Goal: Task Accomplishment & Management: Use online tool/utility

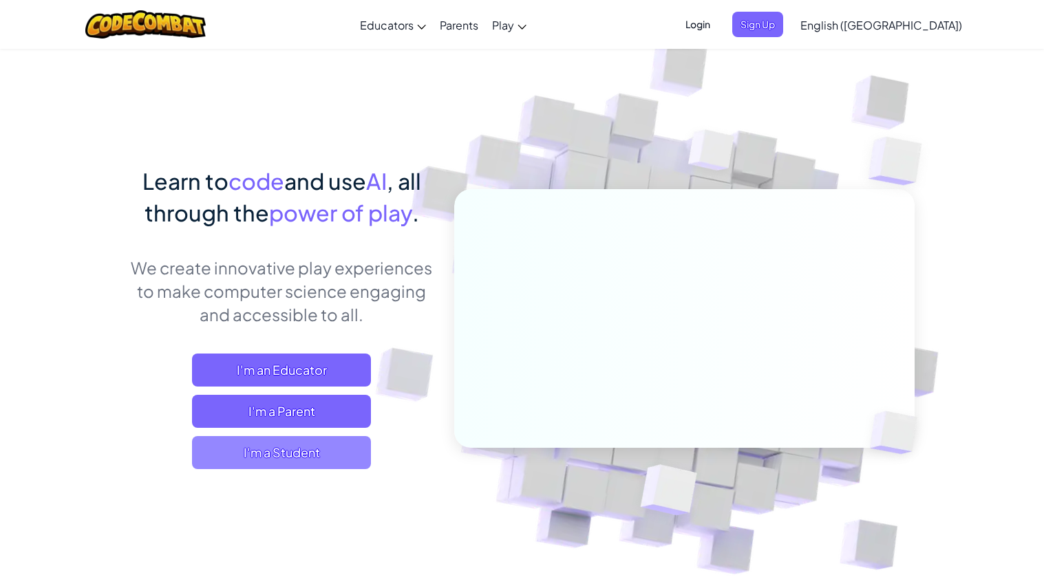
click at [300, 442] on span "I'm a Student" at bounding box center [281, 452] width 179 height 33
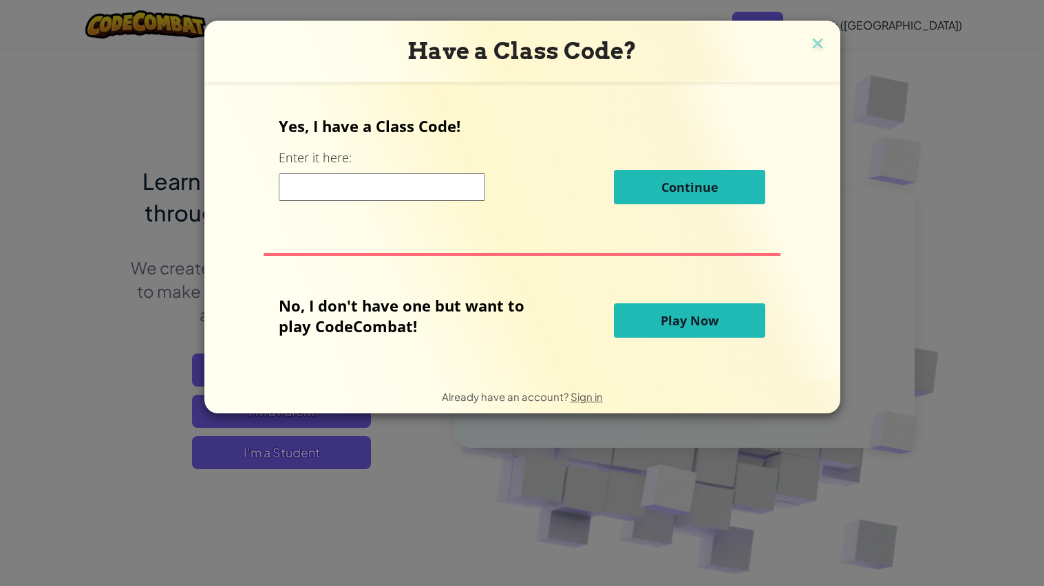
click at [696, 317] on span "Play Now" at bounding box center [689, 320] width 58 height 17
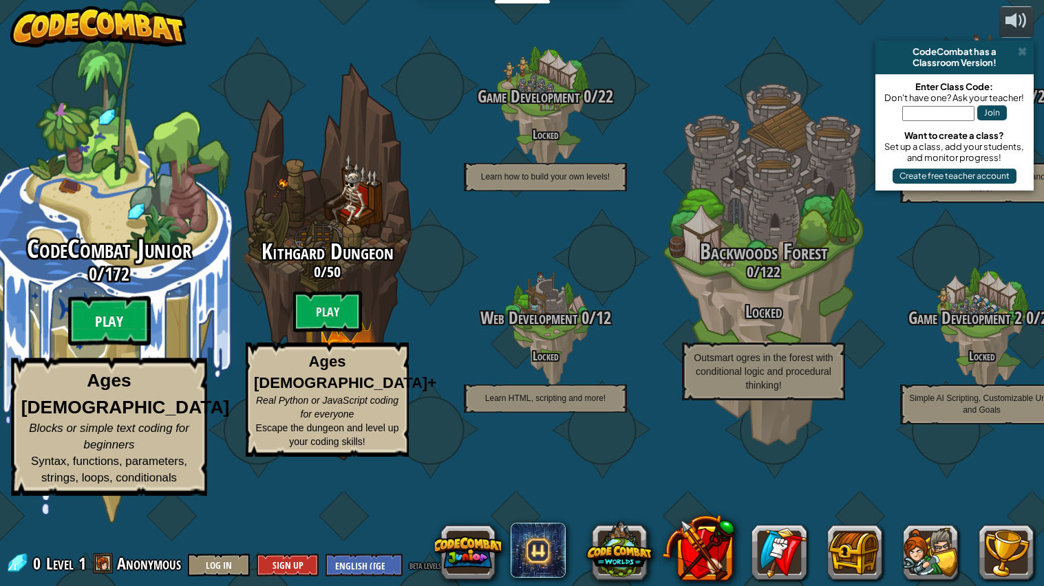
click at [125, 346] on btn "Play" at bounding box center [109, 322] width 83 height 50
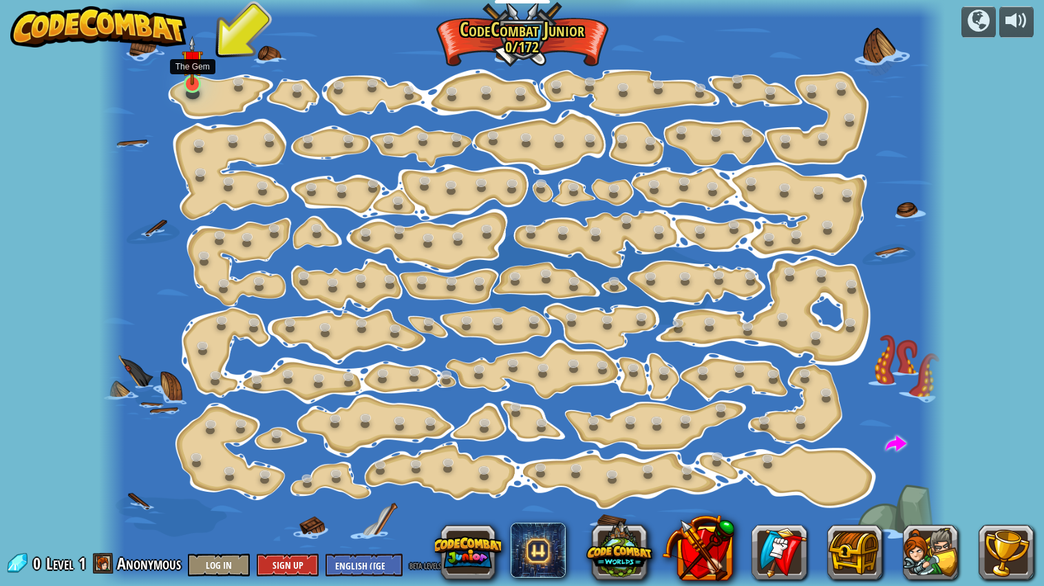
click at [189, 80] on img at bounding box center [193, 61] width 22 height 50
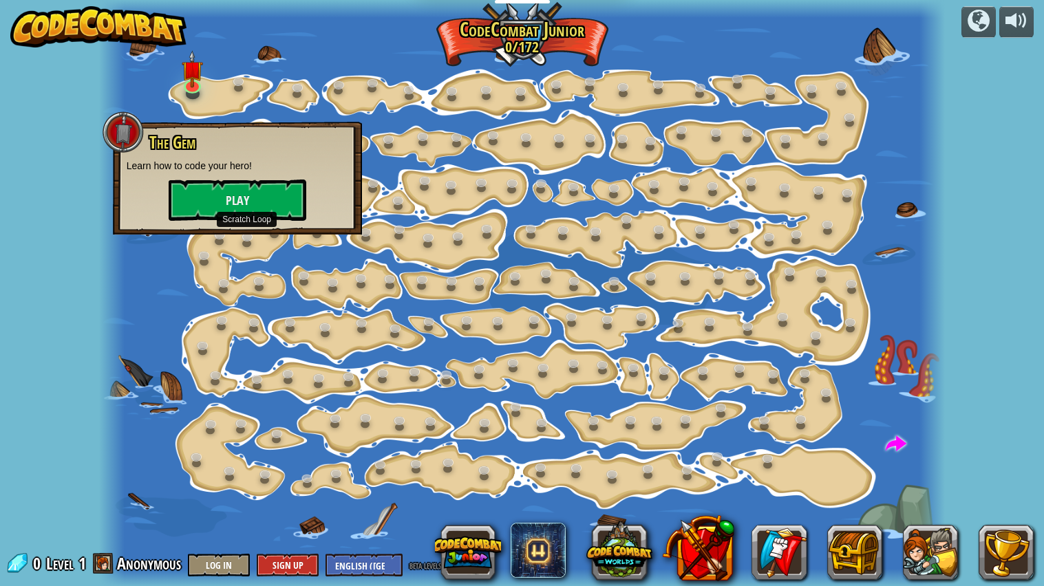
click at [250, 250] on div at bounding box center [522, 293] width 846 height 587
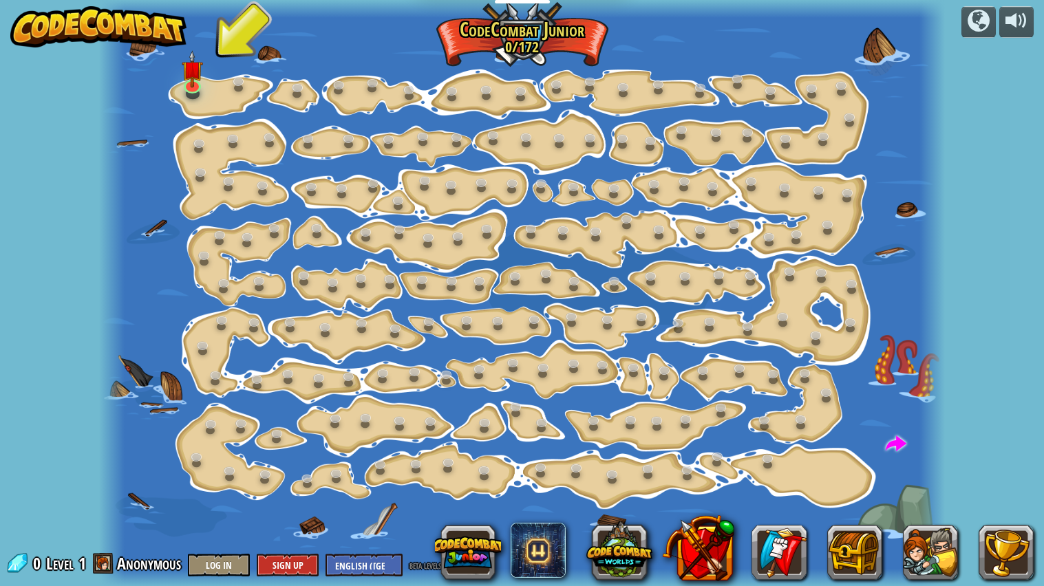
click at [196, 96] on div at bounding box center [193, 93] width 14 height 11
click at [192, 89] on link at bounding box center [193, 84] width 28 height 28
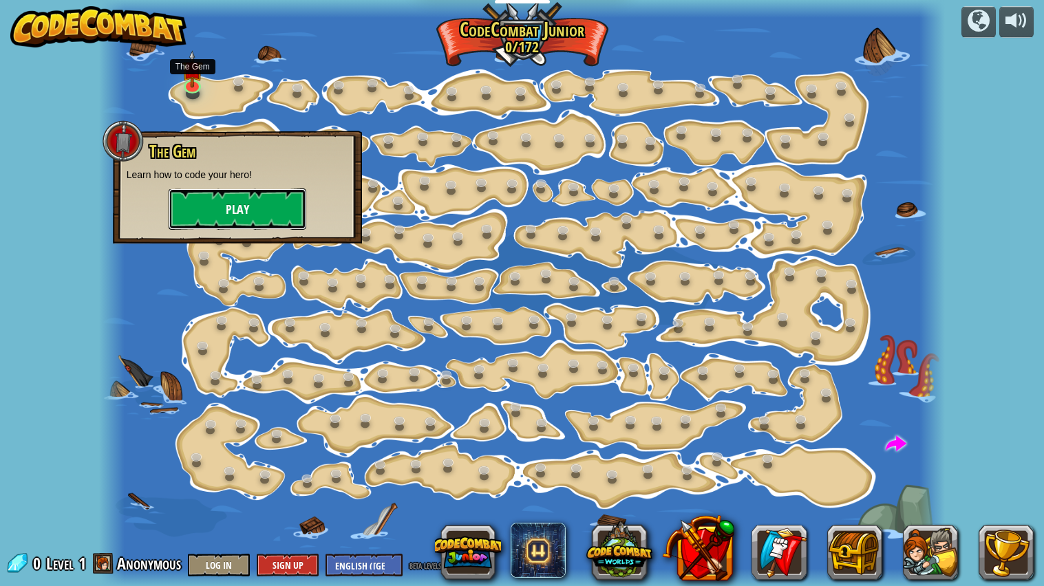
click at [261, 208] on button "Play" at bounding box center [238, 209] width 138 height 41
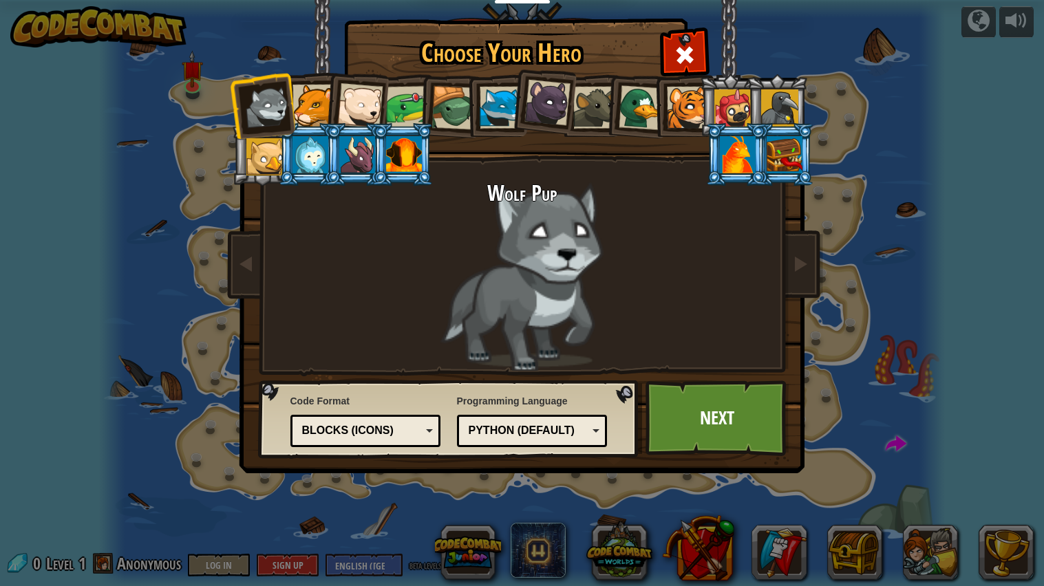
click at [413, 151] on div at bounding box center [404, 154] width 36 height 37
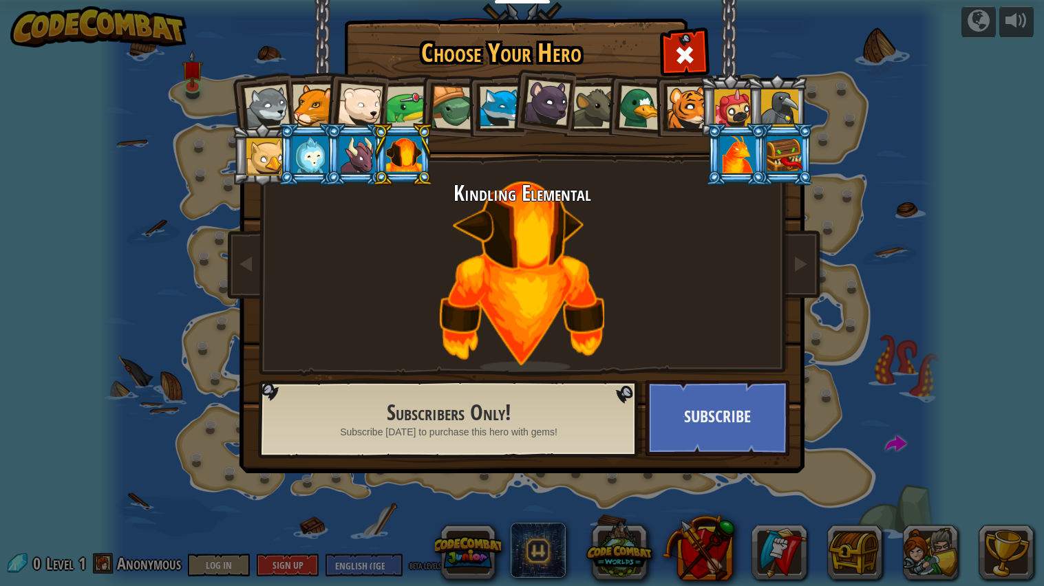
click at [366, 160] on div at bounding box center [357, 154] width 36 height 37
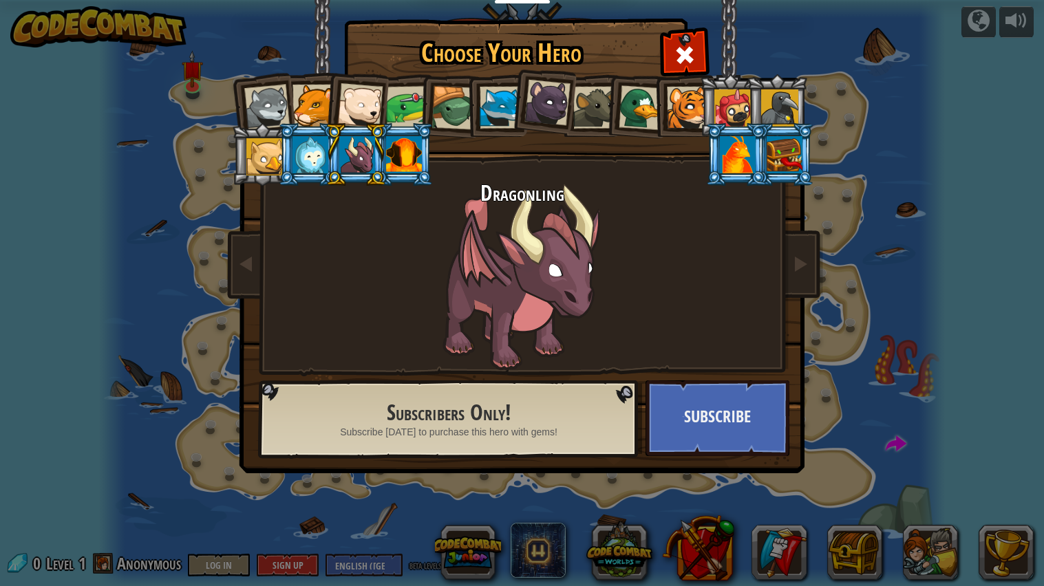
click at [661, 101] on li at bounding box center [683, 105] width 62 height 63
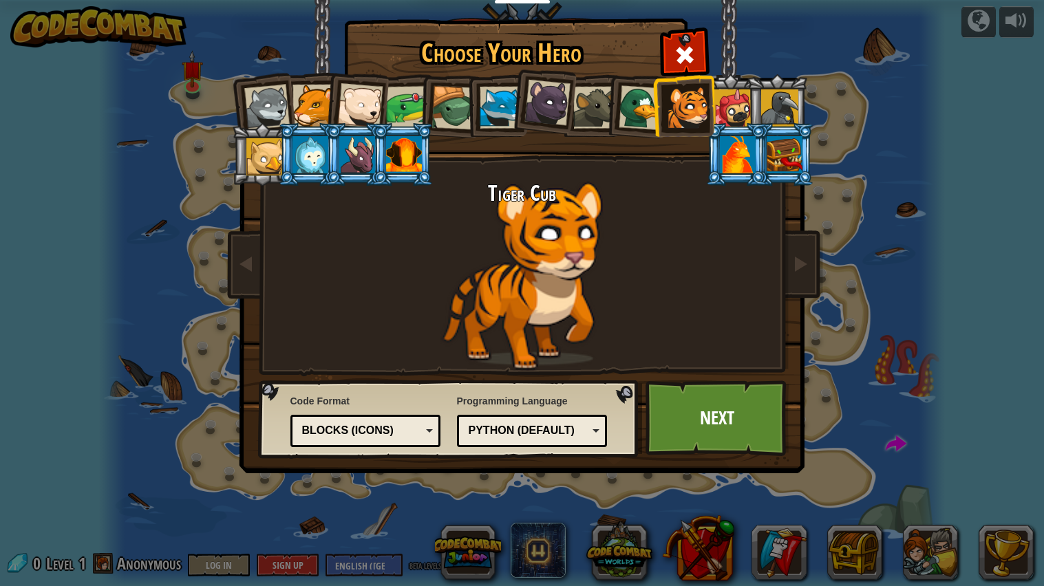
click at [638, 109] on div at bounding box center [640, 107] width 45 height 45
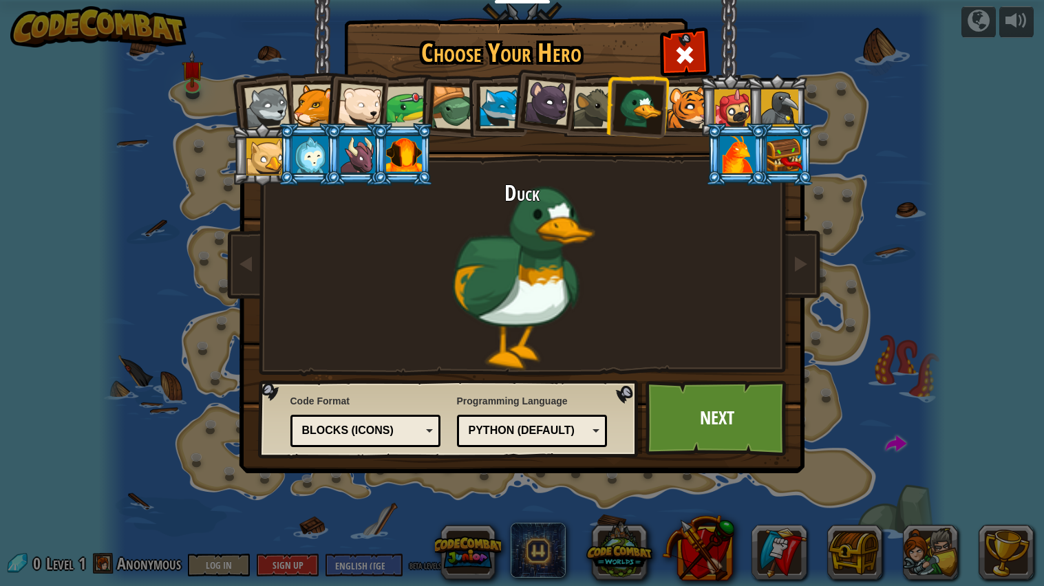
click at [600, 110] on div at bounding box center [594, 108] width 42 height 42
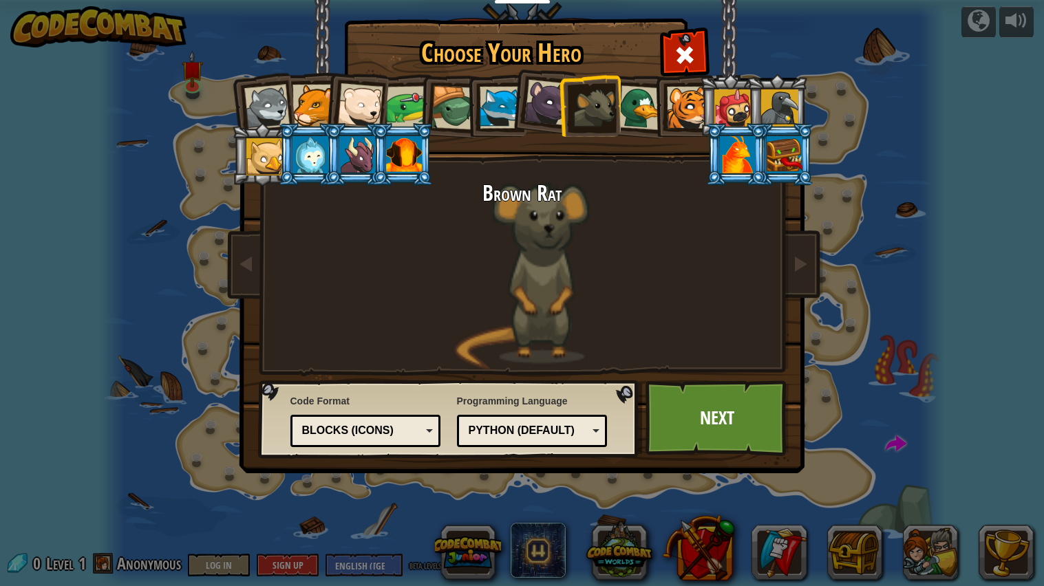
click at [539, 106] on div at bounding box center [547, 103] width 46 height 46
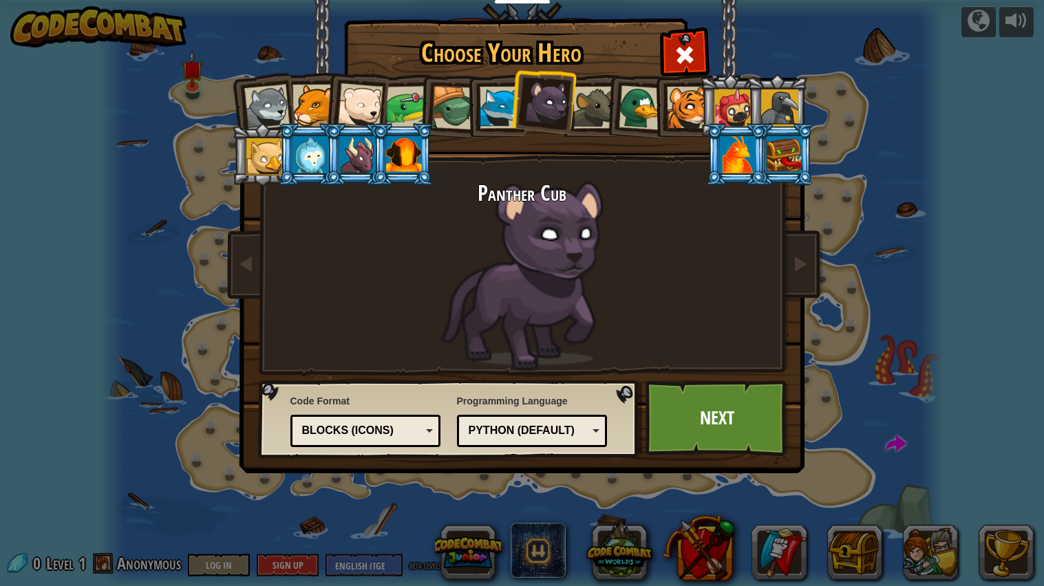
click at [496, 107] on div at bounding box center [501, 108] width 42 height 42
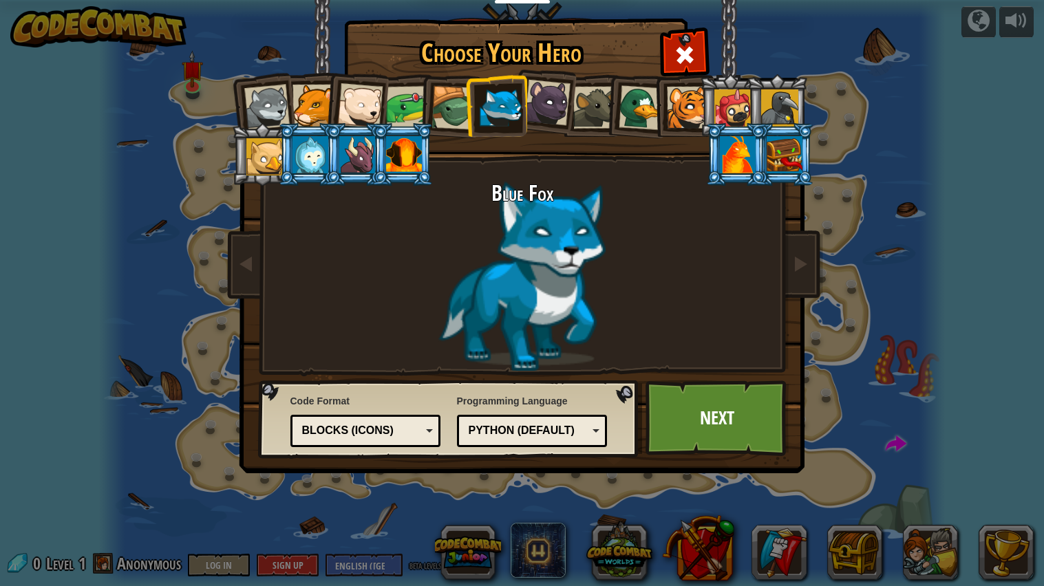
click at [446, 109] on div at bounding box center [453, 108] width 44 height 44
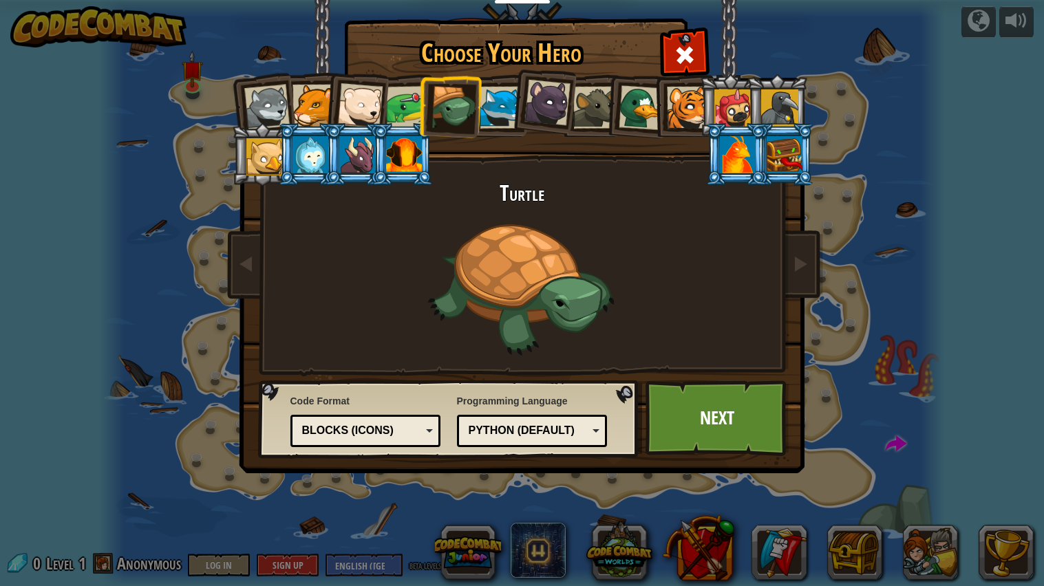
click at [412, 109] on div at bounding box center [406, 107] width 43 height 43
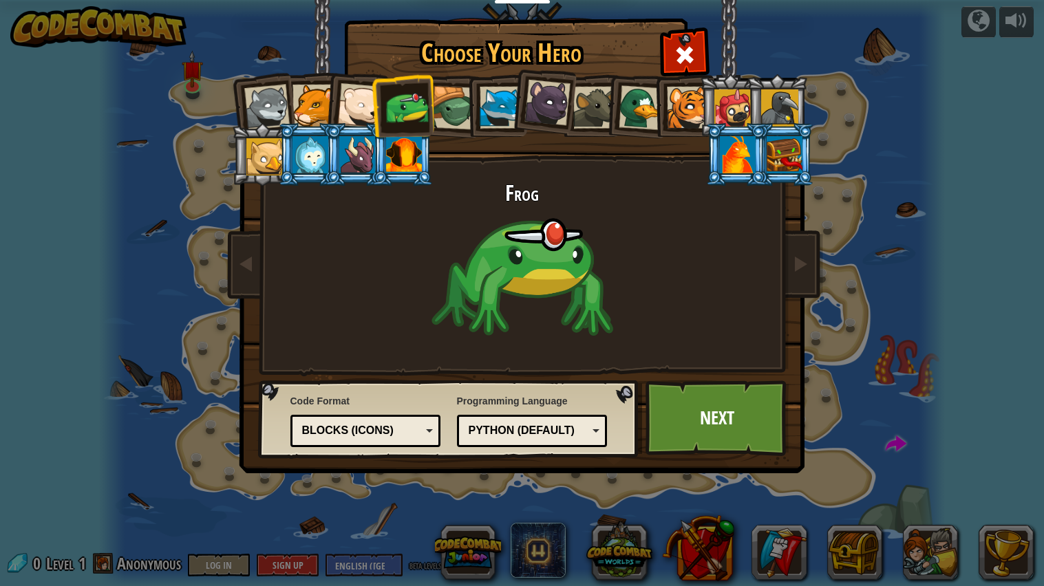
click at [259, 140] on div at bounding box center [264, 156] width 37 height 37
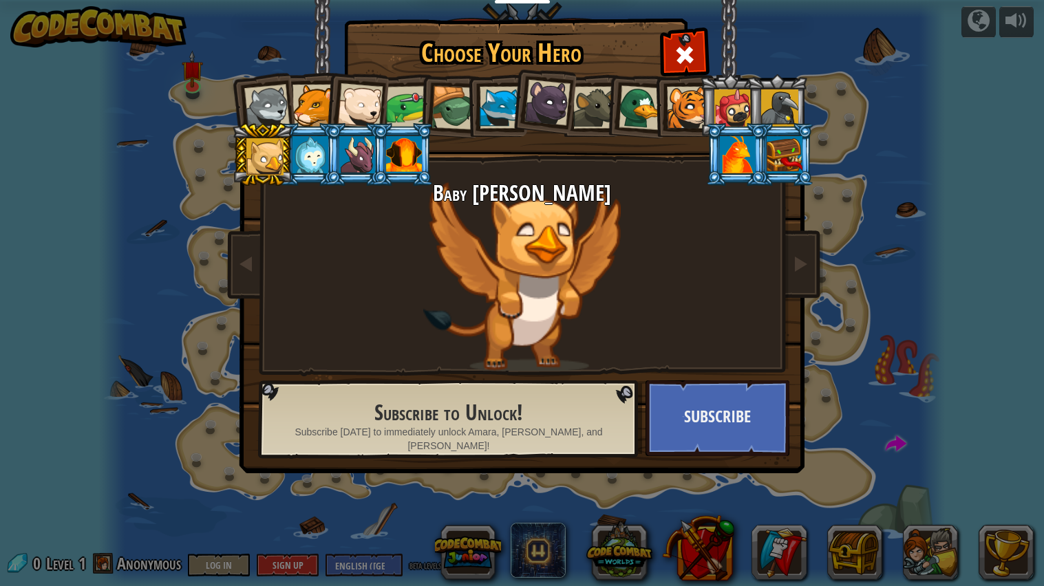
click at [403, 106] on div at bounding box center [406, 107] width 43 height 43
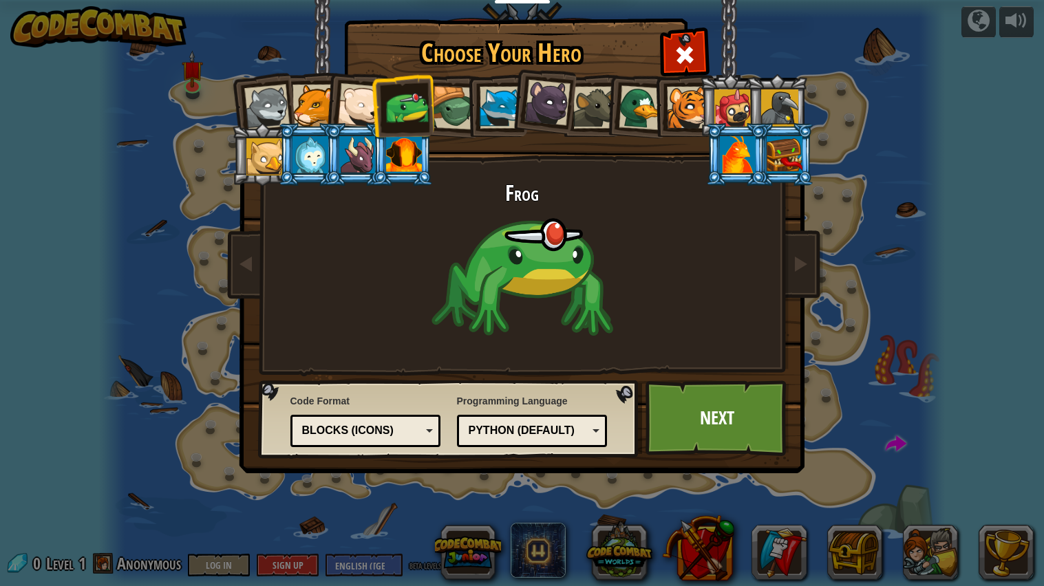
click at [444, 122] on div at bounding box center [453, 108] width 44 height 44
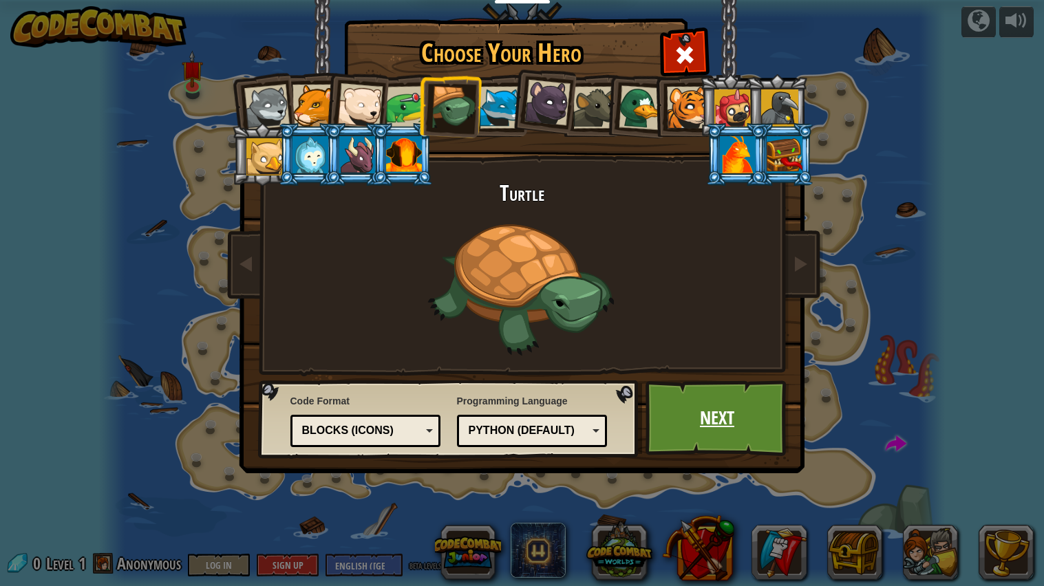
click at [675, 414] on link "Next" at bounding box center [717, 418] width 144 height 76
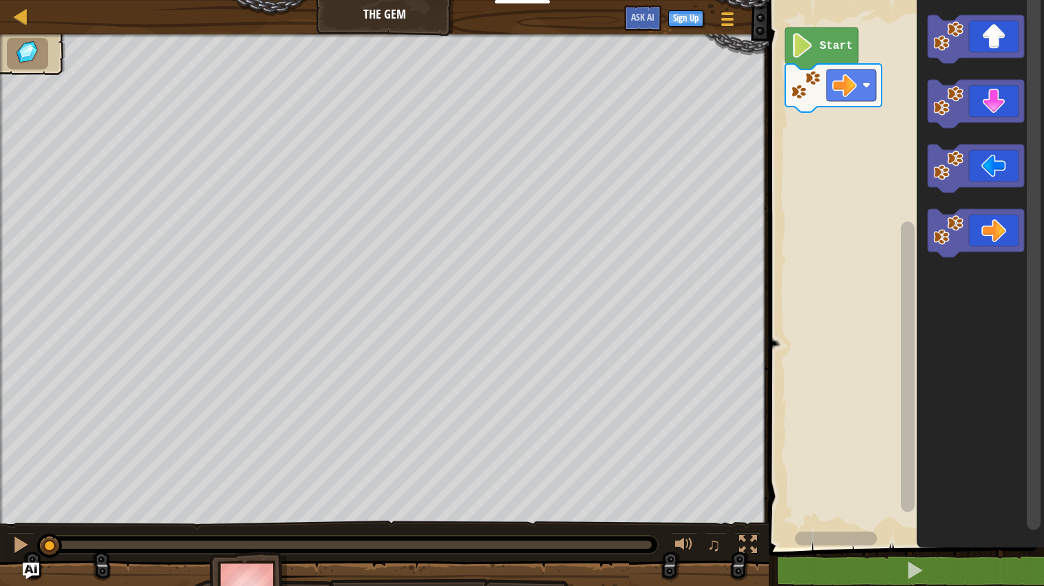
click at [812, 49] on image "Blockly Workspace" at bounding box center [801, 45] width 23 height 25
click at [823, 145] on div "Start" at bounding box center [903, 270] width 279 height 554
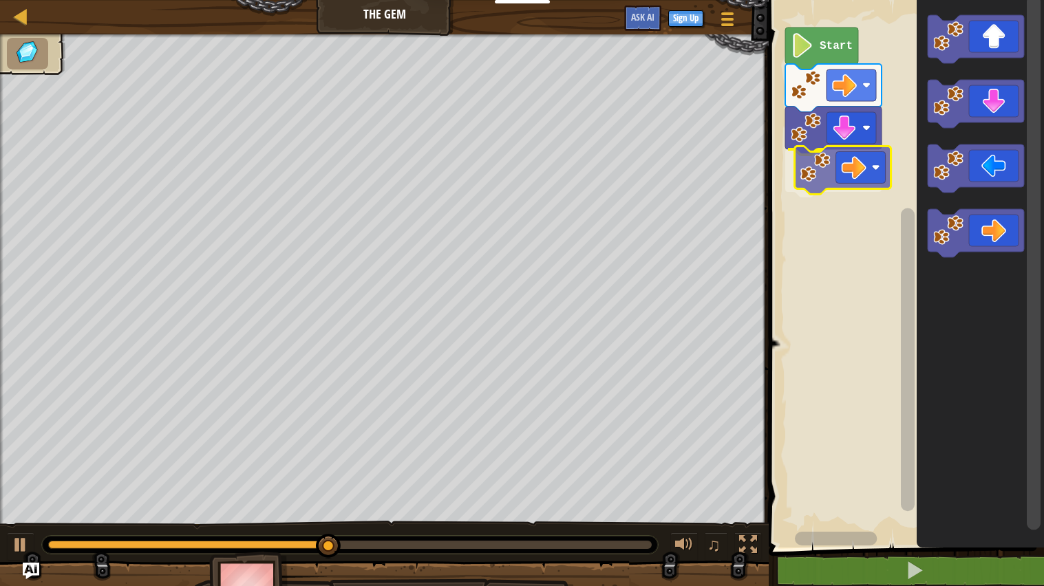
click at [831, 162] on div "Start" at bounding box center [903, 270] width 279 height 554
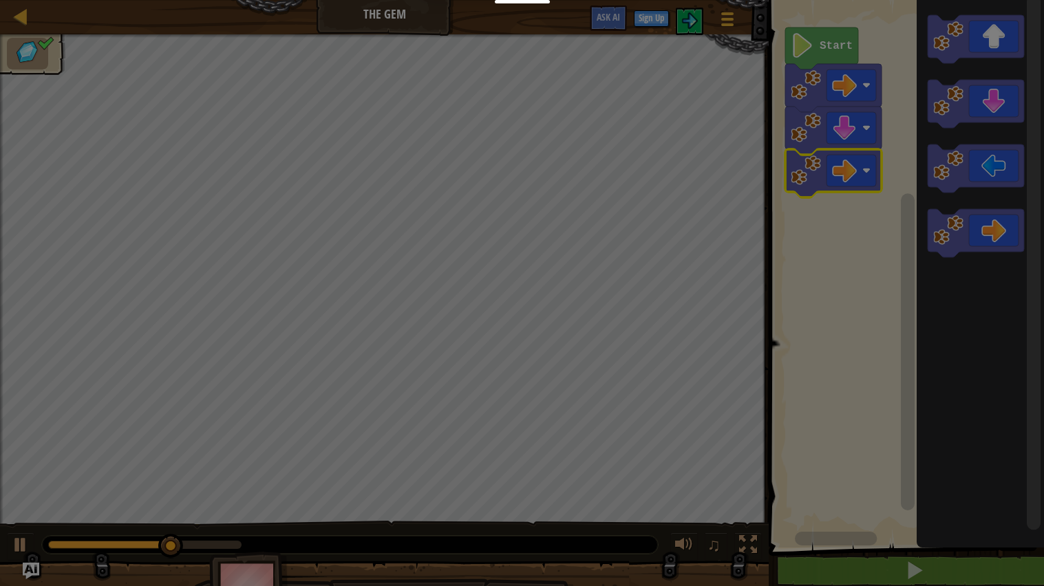
click at [0, 0] on div "× How fun was this level? Loading... Reticulating Splines... Loading... 0 Level…" at bounding box center [0, 0] width 0 height 0
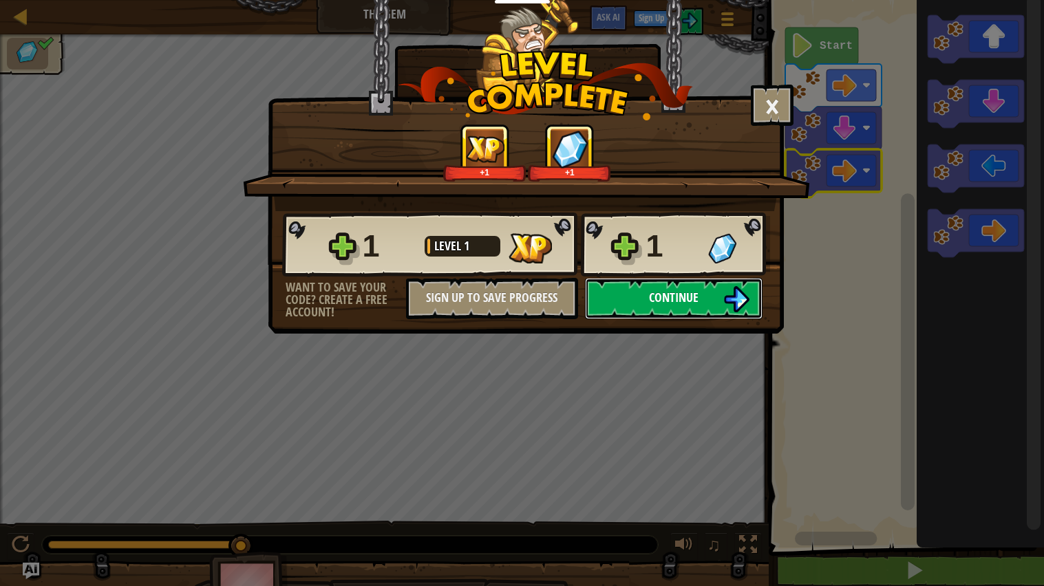
click at [670, 306] on span "Continue" at bounding box center [674, 297] width 50 height 17
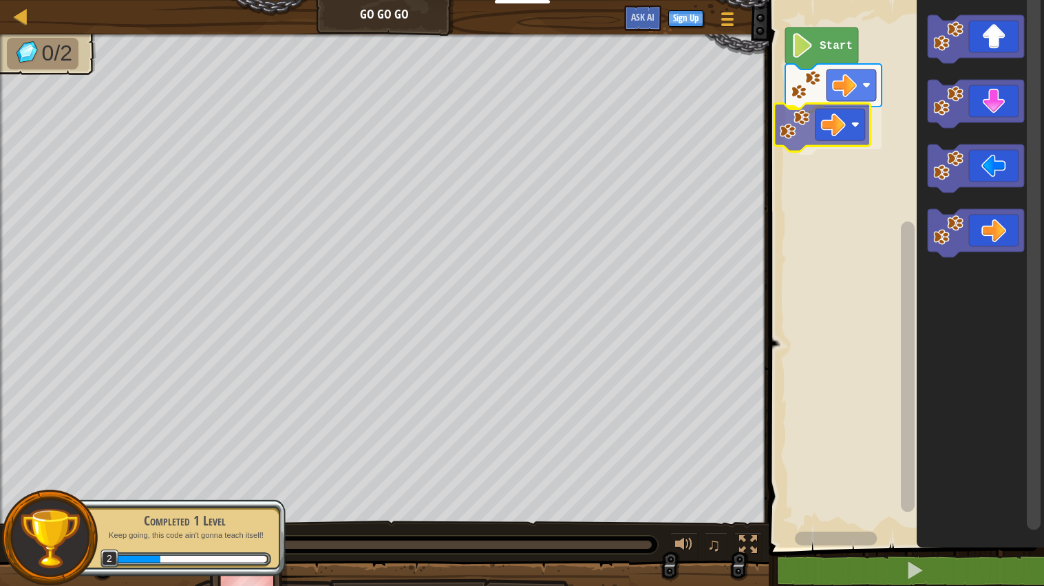
click at [803, 115] on div "Start" at bounding box center [903, 270] width 279 height 554
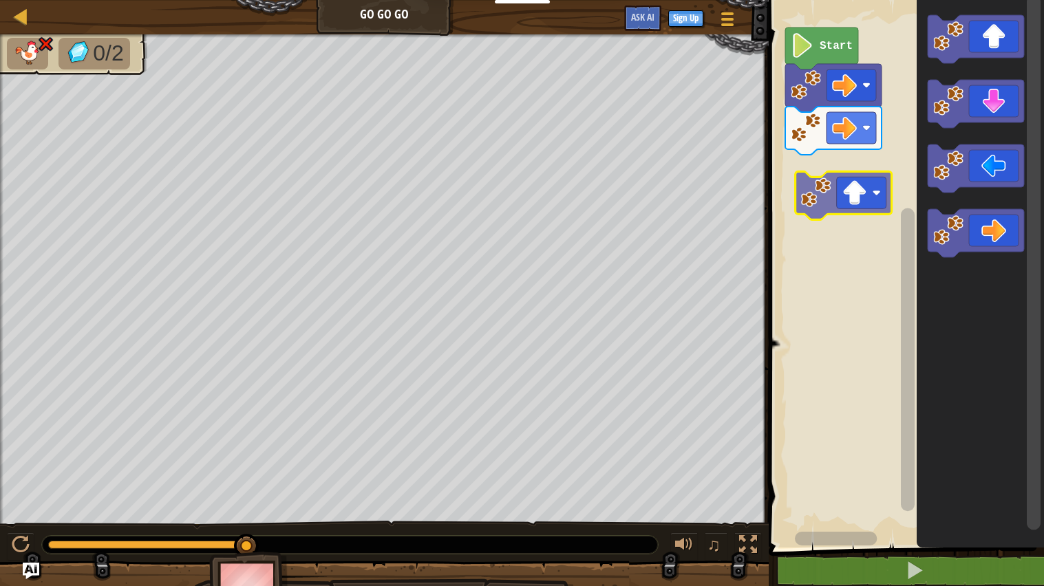
click at [945, 286] on icon "Blockly Workspace" at bounding box center [979, 270] width 127 height 554
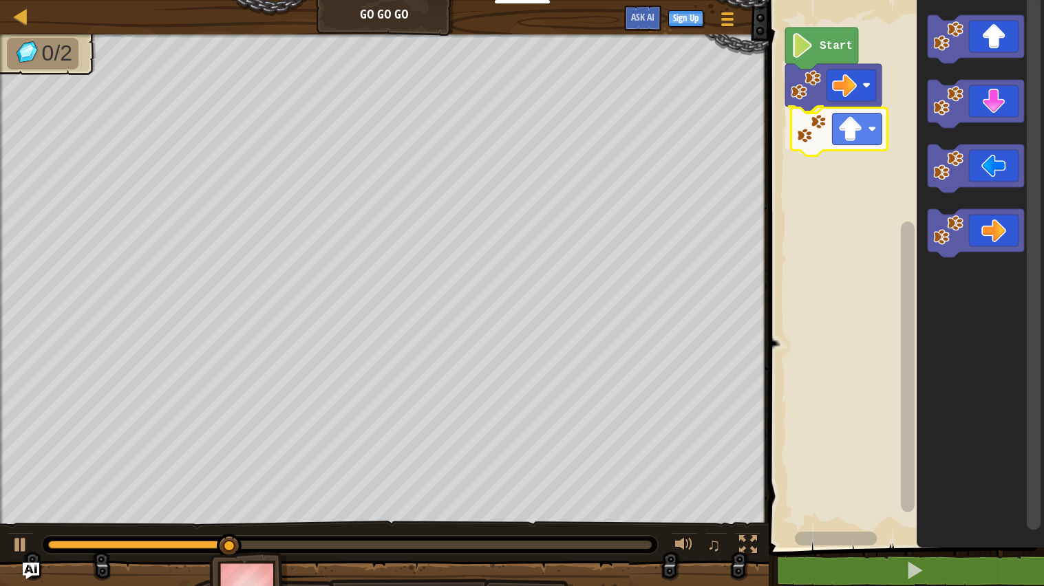
click at [853, 116] on div "Start" at bounding box center [903, 270] width 279 height 554
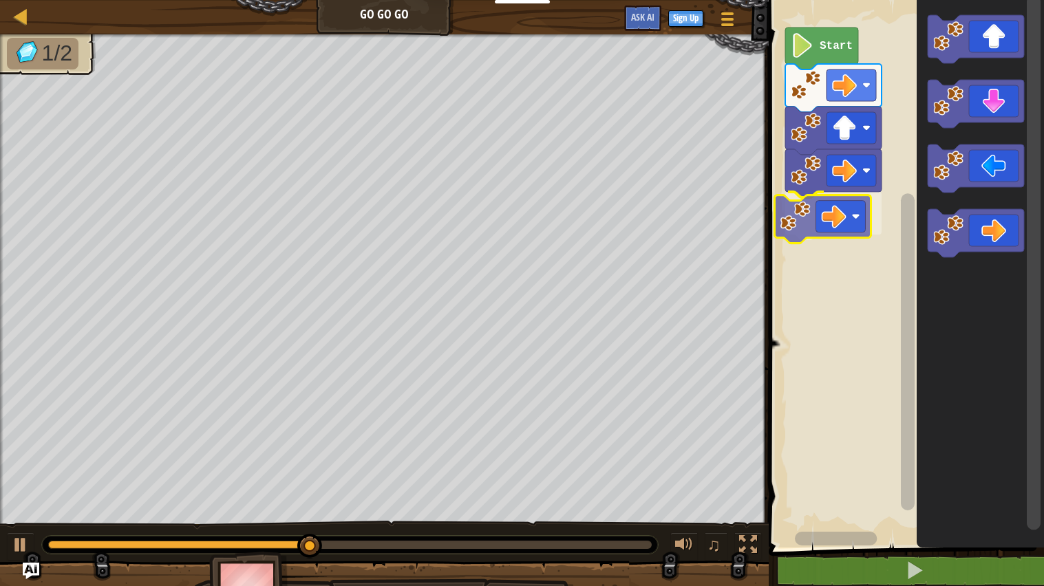
click at [818, 230] on div "Start" at bounding box center [903, 270] width 279 height 554
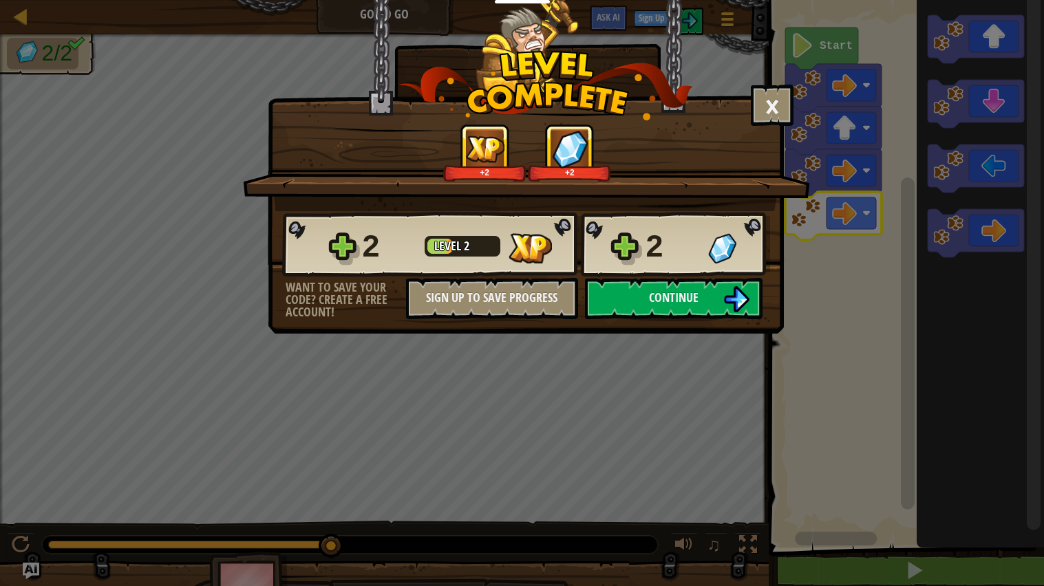
click at [806, 50] on div "× How fun was this level? +2 +2 Reticulating Splines... 2 Level 2 2 Want to sav…" at bounding box center [522, 293] width 1044 height 586
click at [627, 319] on button "Continue" at bounding box center [673, 298] width 177 height 41
